Goal: Information Seeking & Learning: Learn about a topic

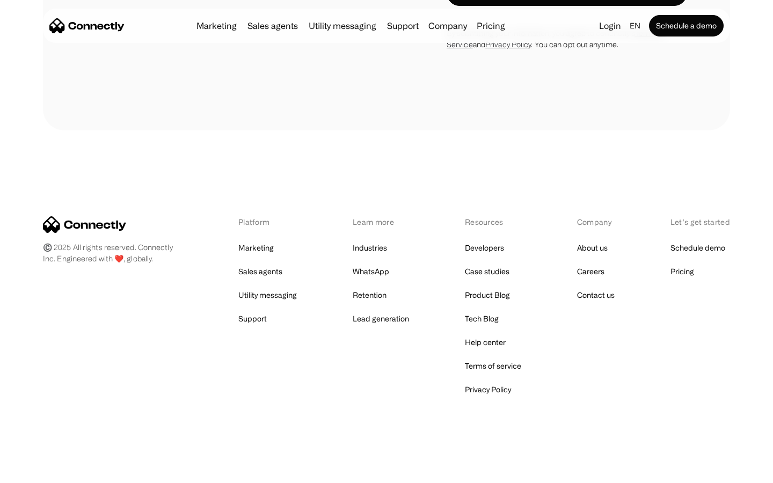
scroll to position [2072, 0]
